Goal: Task Accomplishment & Management: Manage account settings

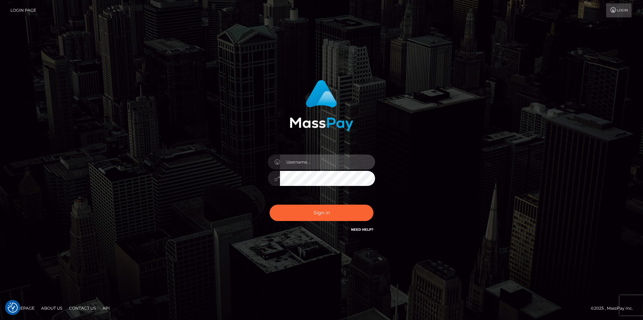
click at [319, 166] on input "text" at bounding box center [327, 162] width 95 height 15
click at [0, 320] on com-1password-button at bounding box center [0, 320] width 0 height 0
type input "smiley.throne"
click at [335, 163] on input "text" at bounding box center [327, 162] width 95 height 15
type input "smiley.throne"
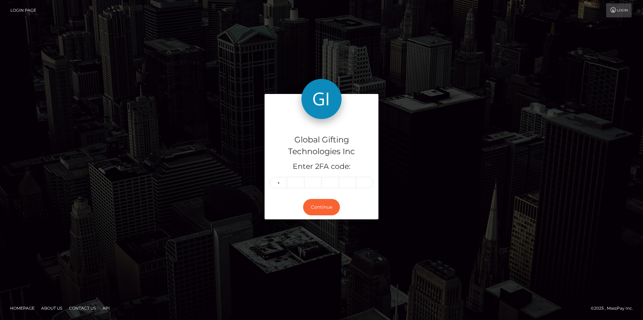
type input "9"
type input "1"
type input "6"
type input "1"
type input "6"
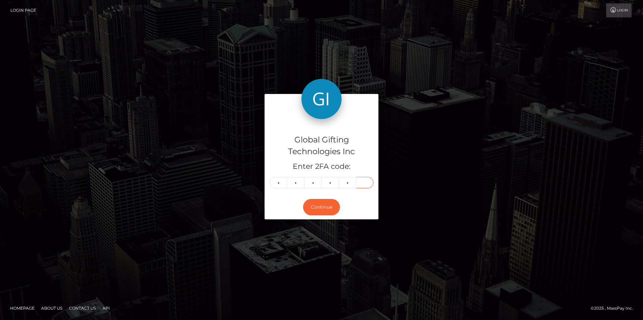
type input "6"
